Goal: Find specific page/section: Find specific page/section

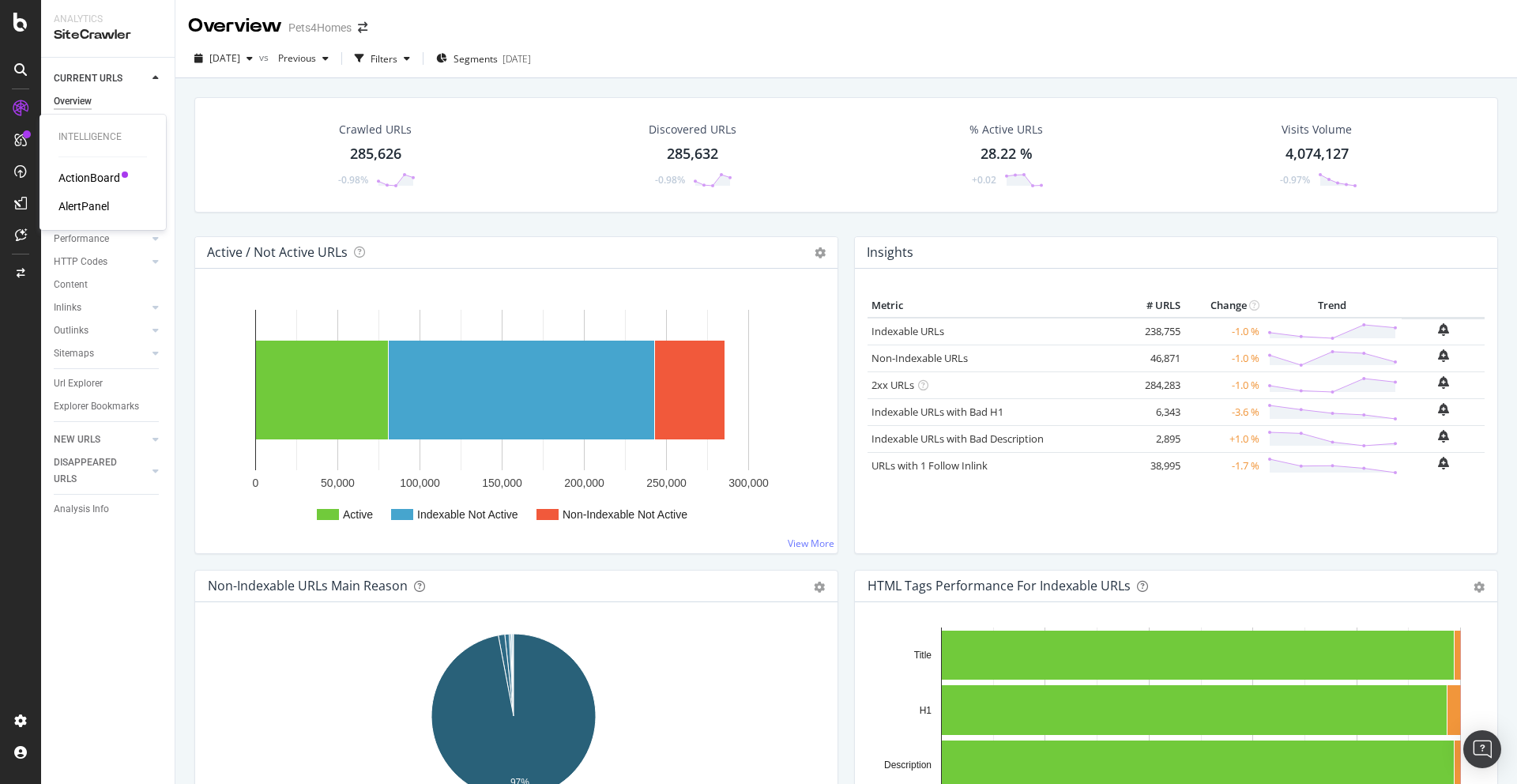
click at [84, 181] on div "ActionBoard" at bounding box center [90, 177] width 62 height 16
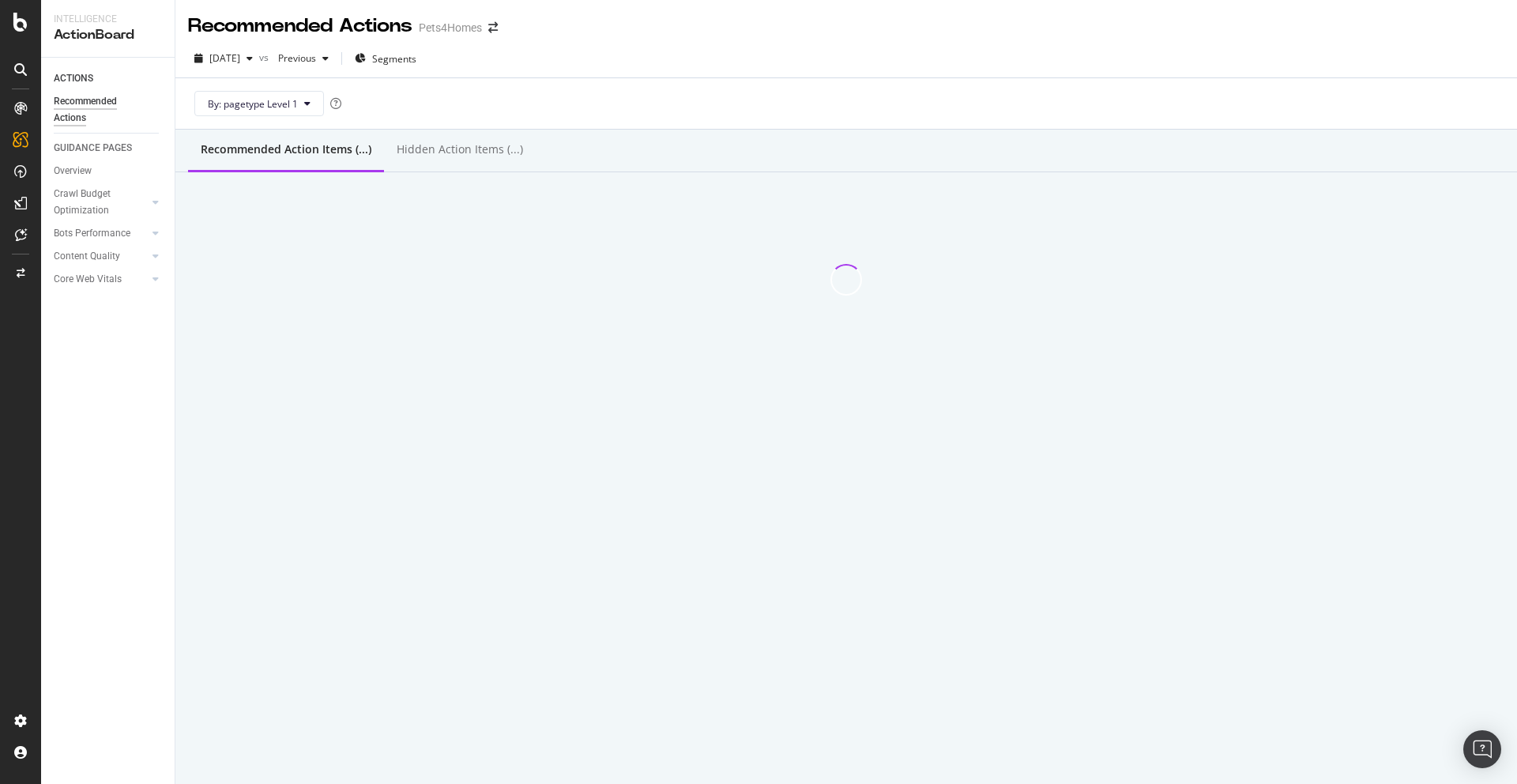
click at [583, 93] on div "By: pagetype Level 1" at bounding box center [847, 103] width 1317 height 50
